Goal: Task Accomplishment & Management: Use online tool/utility

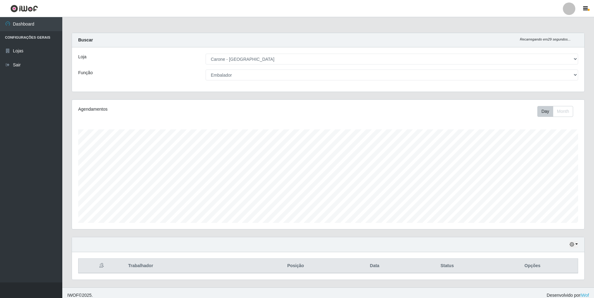
select select "528"
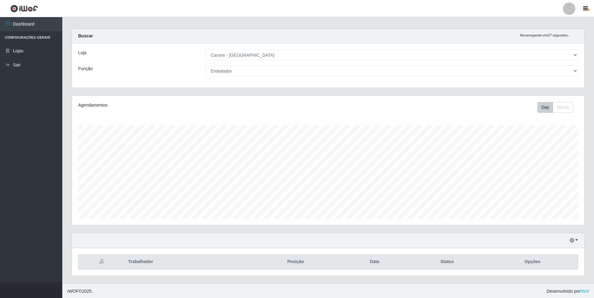
scroll to position [5, 0]
click at [568, 69] on select "[Selecione...] Auxiliar de Depósito Auxiliar de Depósito + Auxiliar de Depósito…" at bounding box center [392, 69] width 372 height 11
click at [206, 64] on select "[Selecione...] Auxiliar de Depósito Auxiliar de Depósito + Auxiliar de Depósito…" at bounding box center [392, 69] width 372 height 11
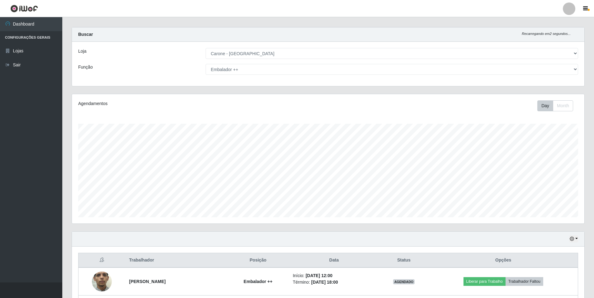
scroll to position [0, 0]
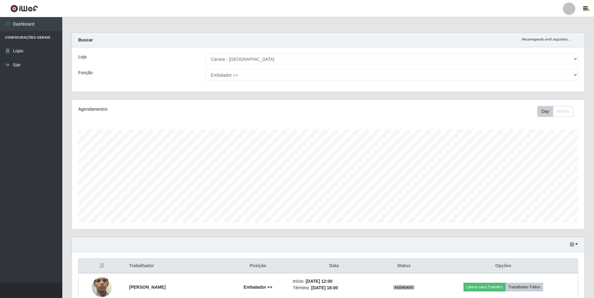
click at [572, 77] on select "[Selecione...] Auxiliar de Depósito Auxiliar de Depósito + Auxiliar de Depósito…" at bounding box center [392, 74] width 372 height 11
click at [206, 69] on select "[Selecione...] Auxiliar de Depósito Auxiliar de Depósito + Auxiliar de Depósito…" at bounding box center [392, 74] width 372 height 11
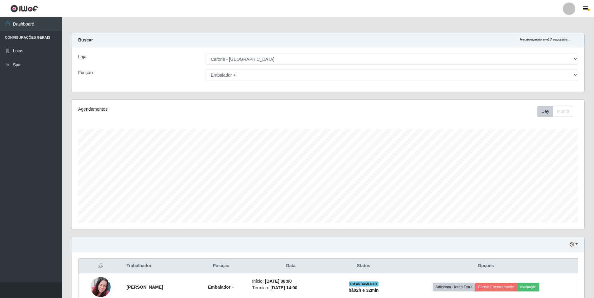
drag, startPoint x: 572, startPoint y: 77, endPoint x: 568, endPoint y: 77, distance: 4.7
click at [572, 77] on select "[Selecione...] Auxiliar de Depósito Auxiliar de Depósito + Auxiliar de Depósito…" at bounding box center [392, 74] width 372 height 11
click at [206, 69] on select "[Selecione...] Auxiliar de Depósito Auxiliar de Depósito + Auxiliar de Depósito…" at bounding box center [392, 74] width 372 height 11
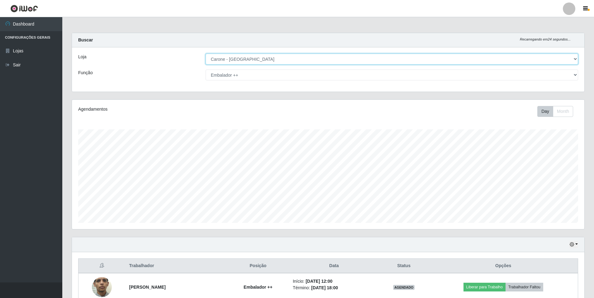
click at [577, 63] on select "[Selecione...] [GEOGRAPHIC_DATA] - [GEOGRAPHIC_DATA]" at bounding box center [392, 59] width 372 height 11
click at [568, 77] on select "[Selecione...] Auxiliar de Depósito Auxiliar de Depósito + Auxiliar de Depósito…" at bounding box center [392, 74] width 372 height 11
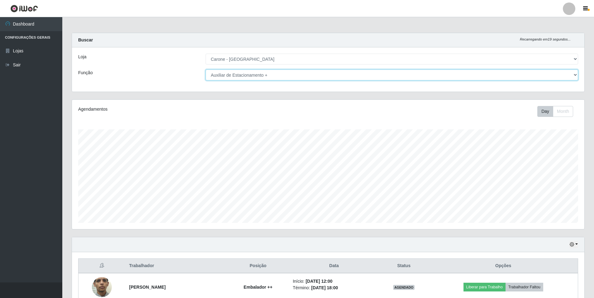
click at [206, 69] on select "[Selecione...] Auxiliar de Depósito Auxiliar de Depósito + Auxiliar de Depósito…" at bounding box center [392, 74] width 372 height 11
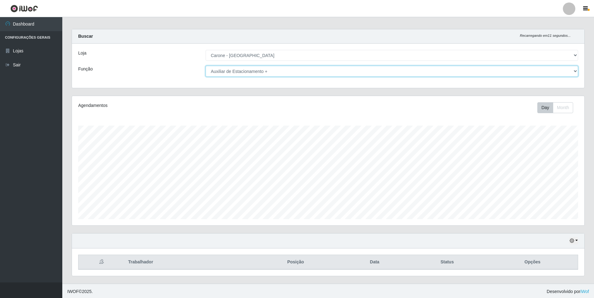
scroll to position [5, 0]
click at [567, 72] on select "[Selecione...] Auxiliar de Depósito Auxiliar de Depósito + Auxiliar de Depósito…" at bounding box center [392, 69] width 372 height 11
click at [206, 64] on select "[Selecione...] Auxiliar de Depósito Auxiliar de Depósito + Auxiliar de Depósito…" at bounding box center [392, 69] width 372 height 11
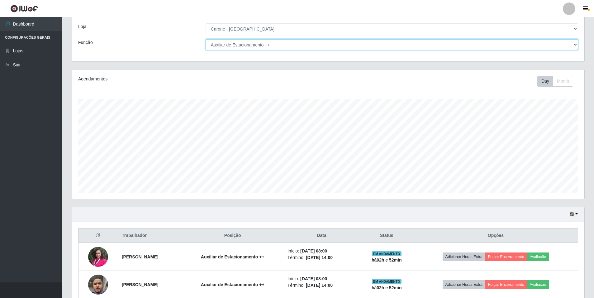
scroll to position [60, 0]
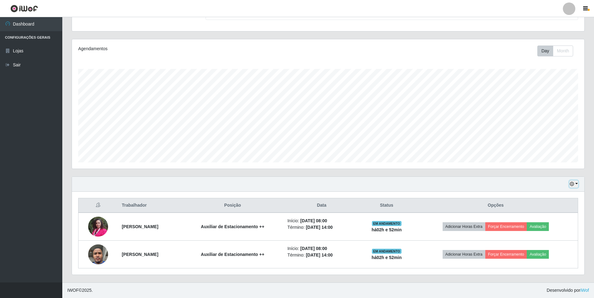
click at [574, 187] on button "button" at bounding box center [573, 183] width 9 height 7
click at [550, 236] on button "1 Semana" at bounding box center [552, 234] width 49 height 13
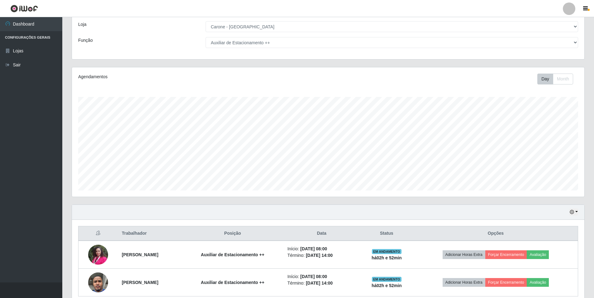
scroll to position [0, 0]
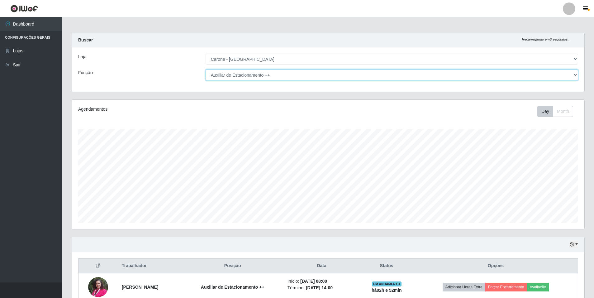
click at [575, 73] on select "[Selecione...] Auxiliar de Depósito Auxiliar de Depósito + Auxiliar de Depósito…" at bounding box center [392, 74] width 372 height 11
click at [206, 69] on select "[Selecione...] Auxiliar de Depósito Auxiliar de Depósito + Auxiliar de Depósito…" at bounding box center [392, 74] width 372 height 11
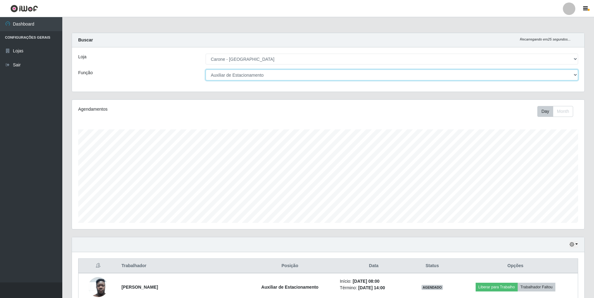
click at [575, 77] on select "[Selecione...] Auxiliar de Depósito Auxiliar de Depósito + Auxiliar de Depósito…" at bounding box center [392, 74] width 372 height 11
click at [206, 69] on select "[Selecione...] Auxiliar de Depósito Auxiliar de Depósito + Auxiliar de Depósito…" at bounding box center [392, 74] width 372 height 11
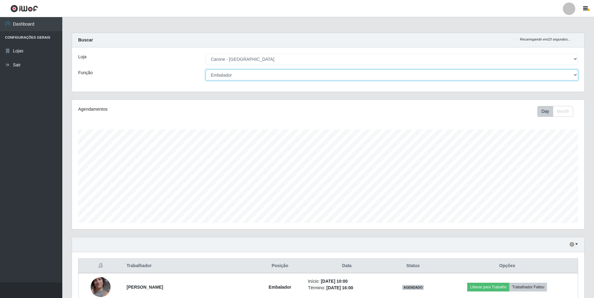
click at [573, 77] on select "[Selecione...] Auxiliar de Depósito Auxiliar de Depósito + Auxiliar de Depósito…" at bounding box center [392, 74] width 372 height 11
click at [206, 69] on select "[Selecione...] Auxiliar de Depósito Auxiliar de Depósito + Auxiliar de Depósito…" at bounding box center [392, 74] width 372 height 11
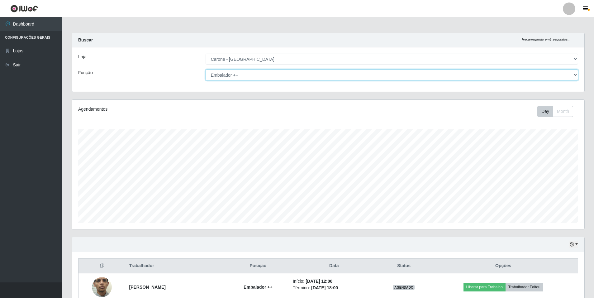
click at [570, 73] on select "[Selecione...] Auxiliar de Depósito Auxiliar de Depósito + Auxiliar de Depósito…" at bounding box center [392, 74] width 372 height 11
click at [206, 69] on select "[Selecione...] Auxiliar de Depósito Auxiliar de Depósito + Auxiliar de Depósito…" at bounding box center [392, 74] width 372 height 11
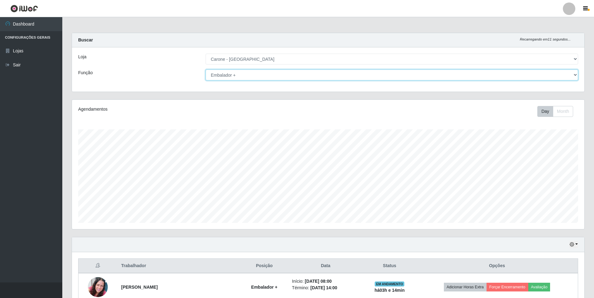
click at [566, 77] on select "[Selecione...] Auxiliar de Depósito Auxiliar de Depósito + Auxiliar de Depósito…" at bounding box center [392, 74] width 372 height 11
click at [206, 69] on select "[Selecione...] Auxiliar de Depósito Auxiliar de Depósito + Auxiliar de Depósito…" at bounding box center [392, 74] width 372 height 11
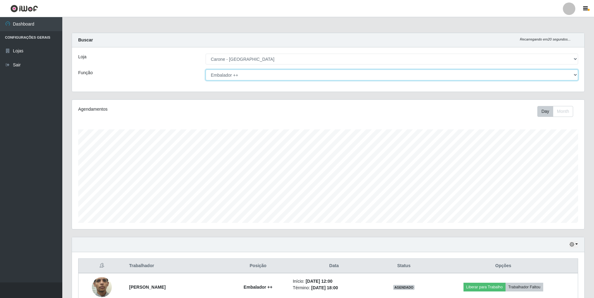
click at [573, 75] on select "[Selecione...] Auxiliar de Depósito Auxiliar de Depósito + Auxiliar de Depósito…" at bounding box center [392, 74] width 372 height 11
click at [206, 69] on select "[Selecione...] Auxiliar de Depósito Auxiliar de Depósito + Auxiliar de Depósito…" at bounding box center [392, 74] width 372 height 11
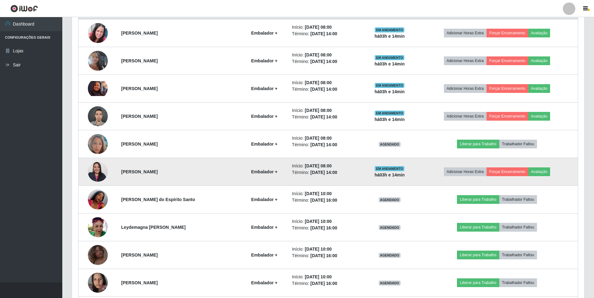
scroll to position [254, 0]
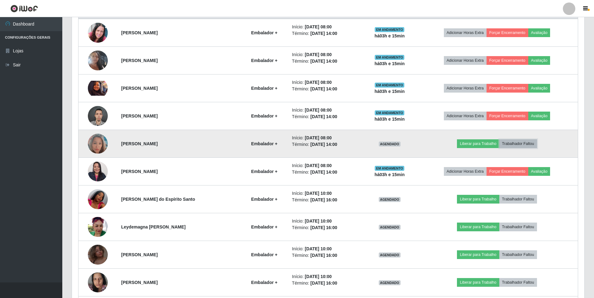
click at [526, 143] on button "Trabalhador Faltou" at bounding box center [518, 143] width 38 height 9
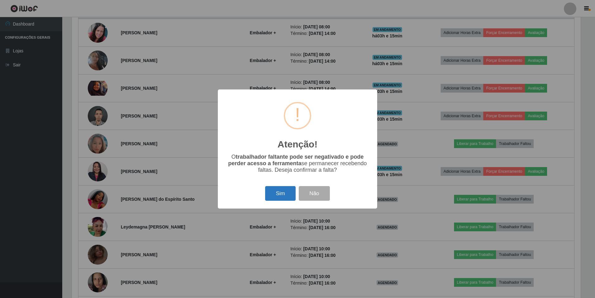
click at [285, 194] on button "Sim" at bounding box center [280, 193] width 30 height 15
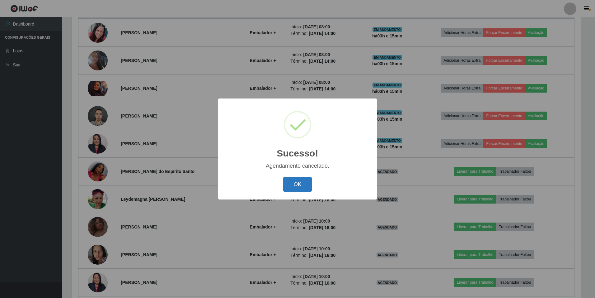
click at [299, 183] on button "OK" at bounding box center [297, 184] width 29 height 15
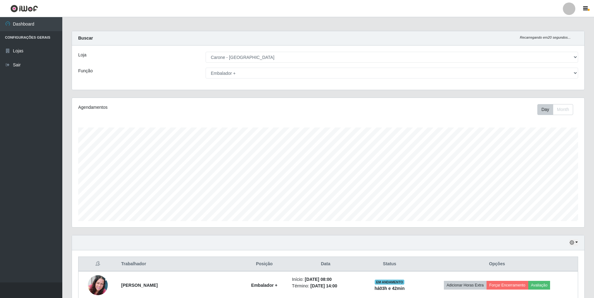
scroll to position [0, 0]
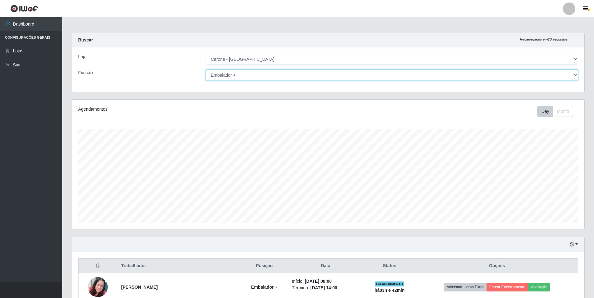
click at [243, 74] on select "[Selecione...] Auxiliar de Depósito Auxiliar de Depósito + Auxiliar de Depósito…" at bounding box center [392, 74] width 372 height 11
click at [206, 69] on select "[Selecione...] Auxiliar de Depósito Auxiliar de Depósito + Auxiliar de Depósito…" at bounding box center [392, 74] width 372 height 11
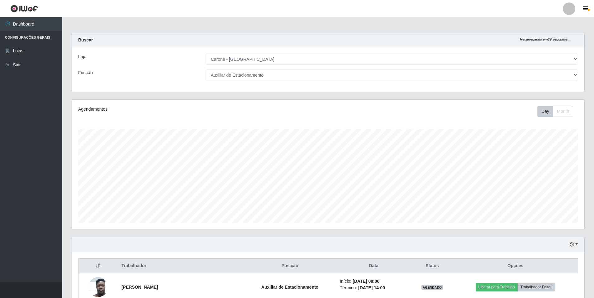
click at [228, 82] on div "Loja [Selecione...] Carone - [GEOGRAPHIC_DATA] Função [Selecione...] Auxiliar d…" at bounding box center [328, 69] width 512 height 44
click at [230, 79] on select "[Selecione...] Auxiliar de Depósito Auxiliar de Depósito + Auxiliar de Depósito…" at bounding box center [392, 74] width 372 height 11
click at [206, 69] on select "[Selecione...] Auxiliar de Depósito Auxiliar de Depósito + Auxiliar de Depósito…" at bounding box center [392, 74] width 372 height 11
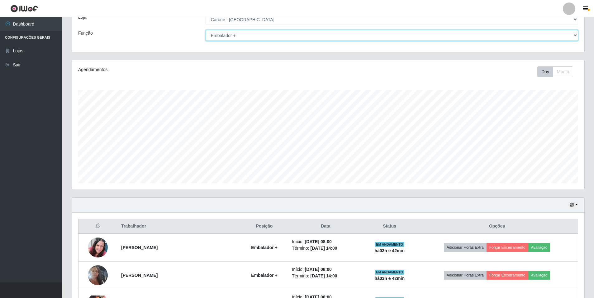
scroll to position [37, 0]
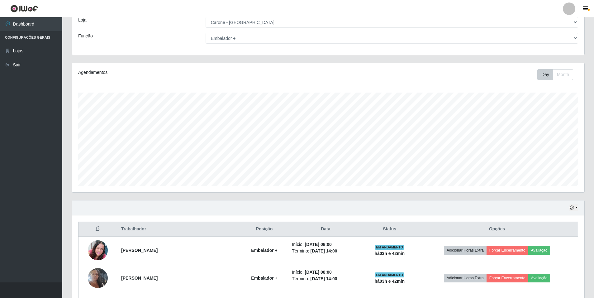
click at [262, 44] on div "Loja [Selecione...] Carone - [GEOGRAPHIC_DATA] Função [Selecione...] Auxiliar d…" at bounding box center [328, 33] width 512 height 44
click at [257, 39] on select "[Selecione...] Auxiliar de Depósito Auxiliar de Depósito + Auxiliar de Depósito…" at bounding box center [392, 38] width 372 height 11
select select "71"
click at [206, 33] on select "[Selecione...] Auxiliar de Depósito Auxiliar de Depósito + Auxiliar de Depósito…" at bounding box center [392, 38] width 372 height 11
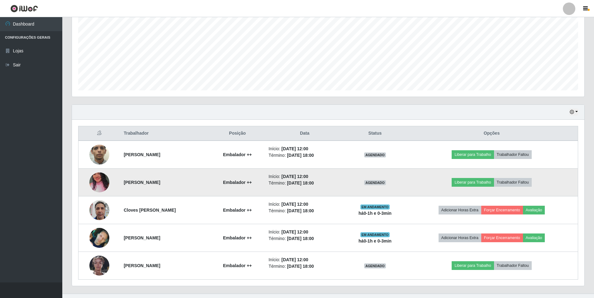
scroll to position [144, 0]
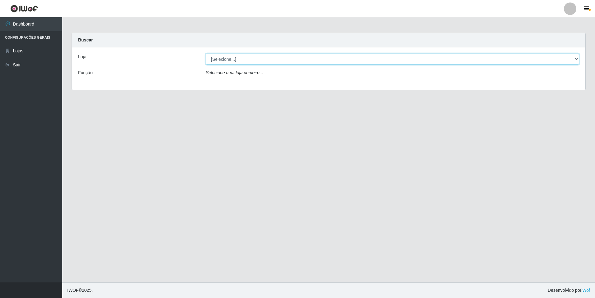
click at [230, 59] on select "[Selecione...] [GEOGRAPHIC_DATA] - [GEOGRAPHIC_DATA]" at bounding box center [393, 59] width 374 height 11
select select "528"
click at [206, 54] on select "[Selecione...] [GEOGRAPHIC_DATA] - [GEOGRAPHIC_DATA]" at bounding box center [393, 59] width 374 height 11
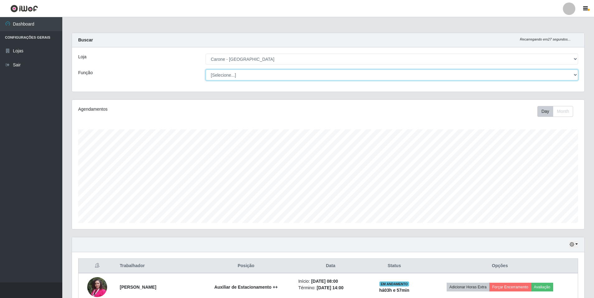
click at [279, 75] on select "[Selecione...] Auxiliar de Depósito Auxiliar de Depósito + Auxiliar de Depósito…" at bounding box center [392, 74] width 372 height 11
click at [206, 69] on select "[Selecione...] Auxiliar de Depósito Auxiliar de Depósito + Auxiliar de Depósito…" at bounding box center [392, 74] width 372 height 11
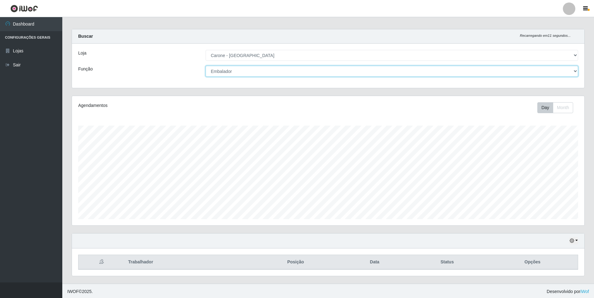
scroll to position [5, 0]
drag, startPoint x: 231, startPoint y: 69, endPoint x: 230, endPoint y: 73, distance: 4.4
click at [231, 69] on select "[Selecione...] Auxiliar de Depósito Auxiliar de Depósito + Auxiliar de Depósito…" at bounding box center [392, 69] width 372 height 11
click at [206, 64] on select "[Selecione...] Auxiliar de Depósito Auxiliar de Depósito + Auxiliar de Depósito…" at bounding box center [392, 69] width 372 height 11
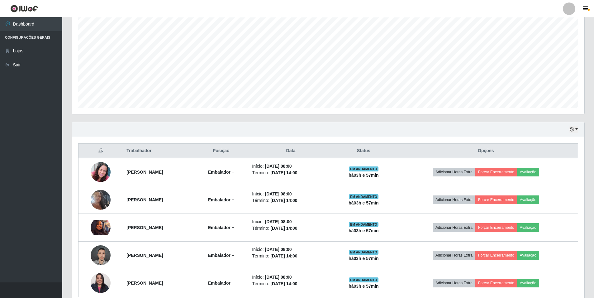
scroll to position [19, 0]
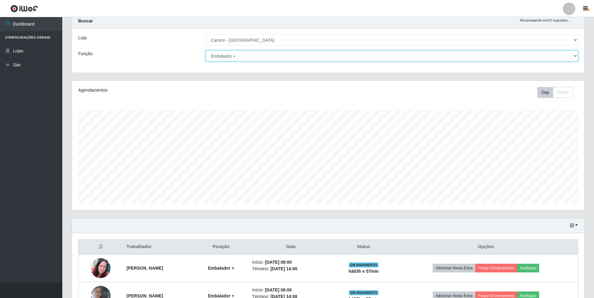
click at [249, 56] on select "[Selecione...] Auxiliar de Depósito Auxiliar de Depósito + Auxiliar de Depósito…" at bounding box center [392, 55] width 372 height 11
select select "71"
click at [206, 50] on select "[Selecione...] Auxiliar de Depósito Auxiliar de Depósito + Auxiliar de Depósito…" at bounding box center [392, 55] width 372 height 11
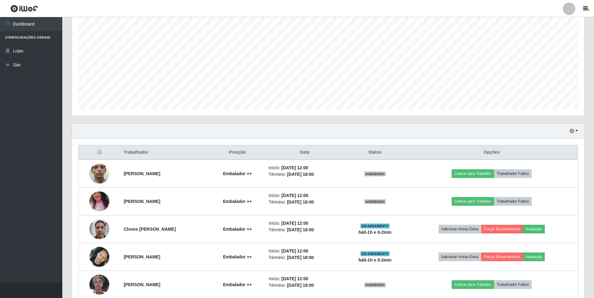
scroll to position [144, 0]
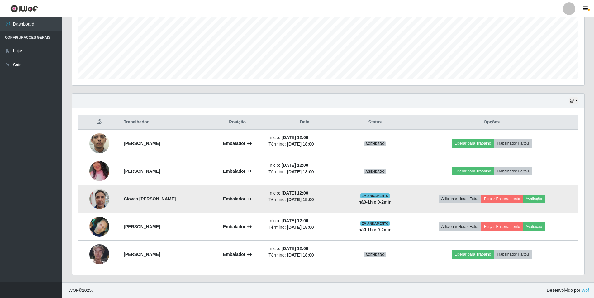
drag, startPoint x: 122, startPoint y: 206, endPoint x: 346, endPoint y: 201, distance: 223.9
click at [346, 201] on tr "Cloves Neves Martins Embalador ++ Início: 12/10/2025, 12:00 Término: 12/10/2025…" at bounding box center [328, 199] width 500 height 28
drag, startPoint x: 346, startPoint y: 201, endPoint x: 385, endPoint y: 196, distance: 39.3
click at [385, 196] on span "EM ANDAMENTO" at bounding box center [375, 195] width 30 height 5
